Goal: Task Accomplishment & Management: Manage account settings

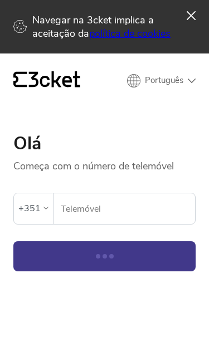
click at [147, 203] on input "Telemóvel" at bounding box center [127, 208] width 135 height 31
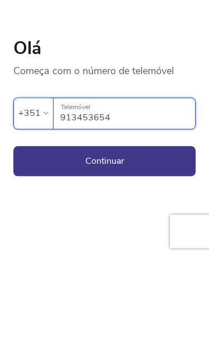
type input "913453654"
click at [158, 241] on button "Continuar" at bounding box center [104, 256] width 182 height 30
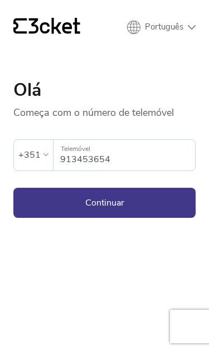
scroll to position [95, 0]
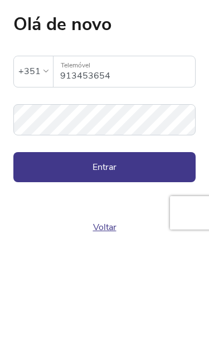
scroll to position [99, 0]
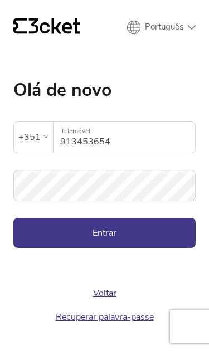
click at [168, 218] on button "Entrar" at bounding box center [104, 233] width 182 height 30
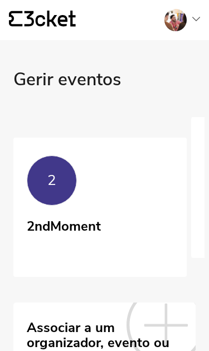
click at [189, 23] on div at bounding box center [178, 20] width 45 height 22
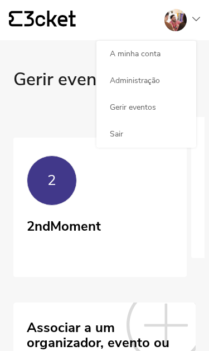
click at [169, 84] on div "Administração" at bounding box center [146, 80] width 100 height 27
